Goal: Information Seeking & Learning: Learn about a topic

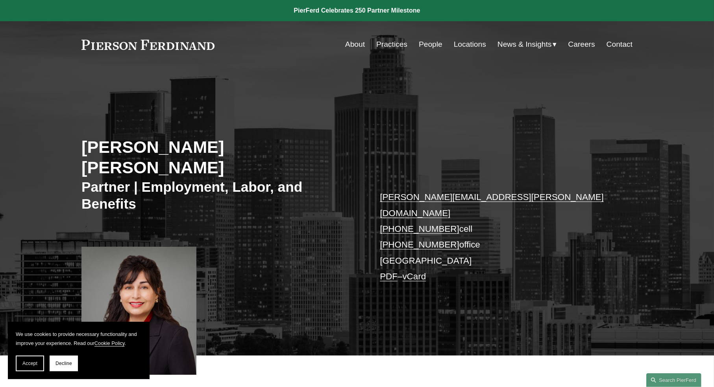
click at [391, 45] on link "Practices" at bounding box center [391, 44] width 31 height 15
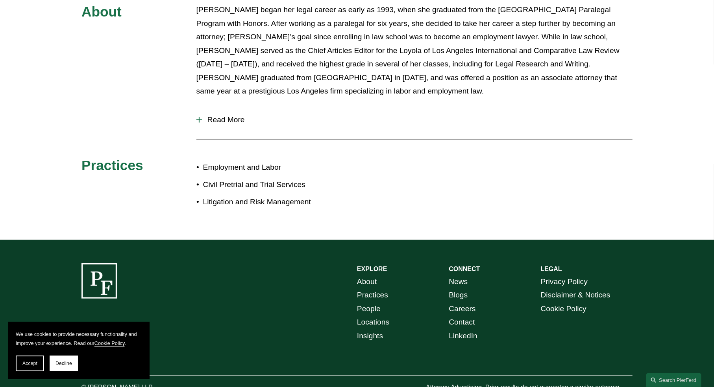
scroll to position [436, 0]
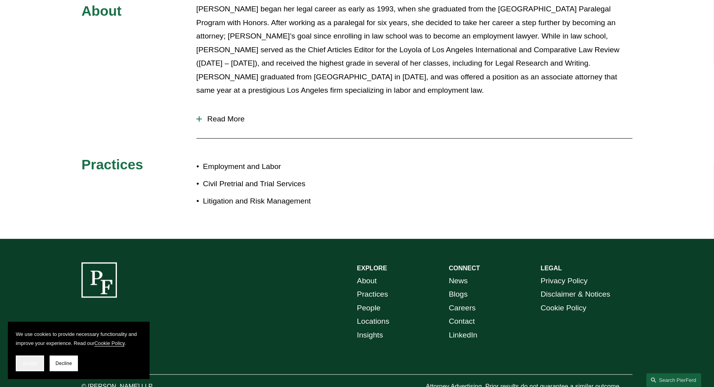
click at [29, 364] on span "Accept" at bounding box center [29, 364] width 15 height 6
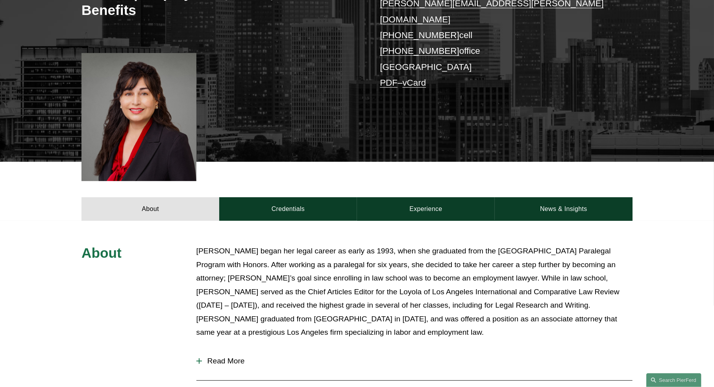
scroll to position [43, 0]
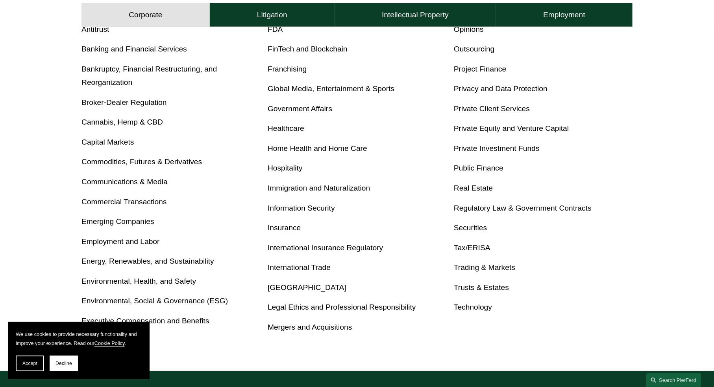
scroll to position [393, 0]
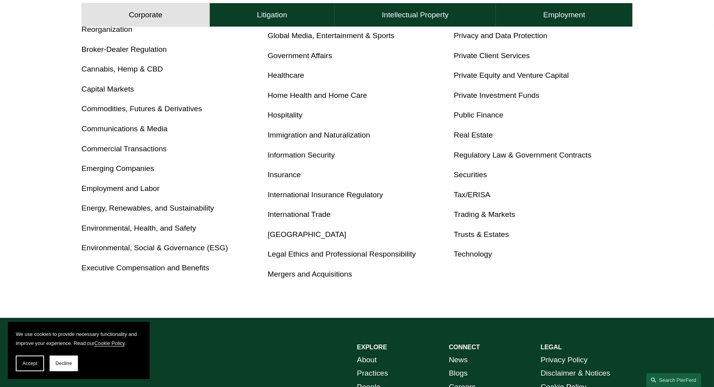
click at [110, 190] on link "Employment and Labor" at bounding box center [120, 188] width 78 height 8
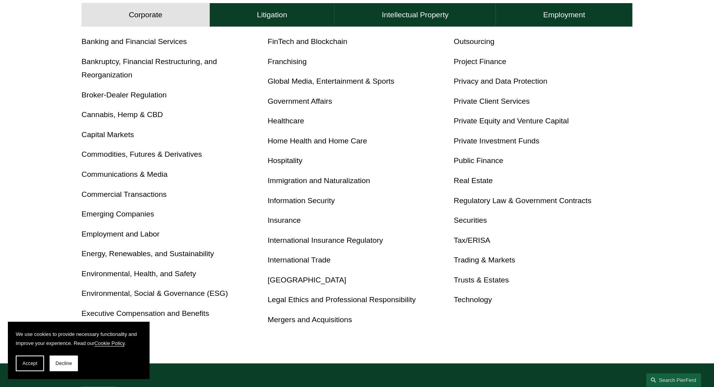
scroll to position [354, 0]
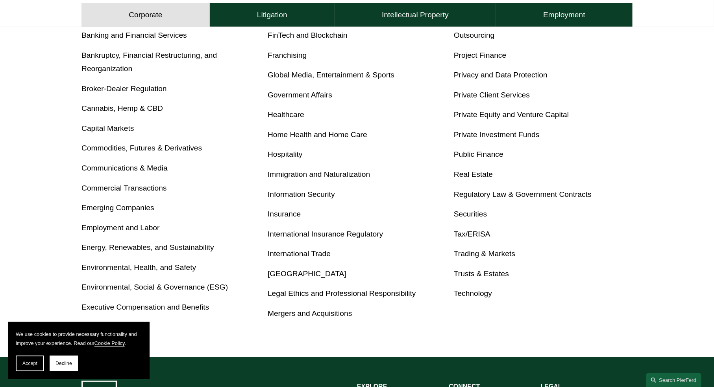
click at [288, 294] on link "Legal Ethics and Professional Responsibility" at bounding box center [341, 294] width 148 height 8
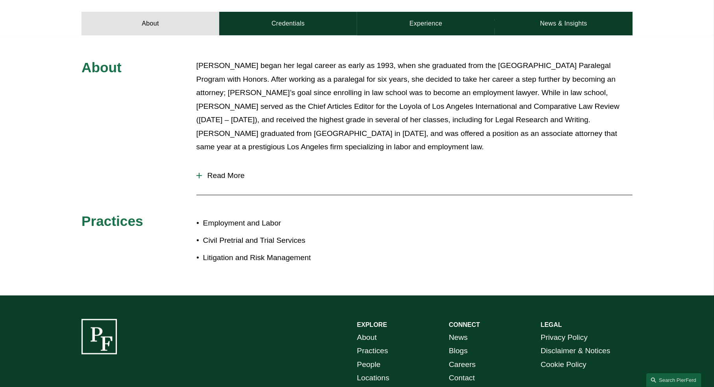
scroll to position [436, 0]
